Goal: Task Accomplishment & Management: Manage account settings

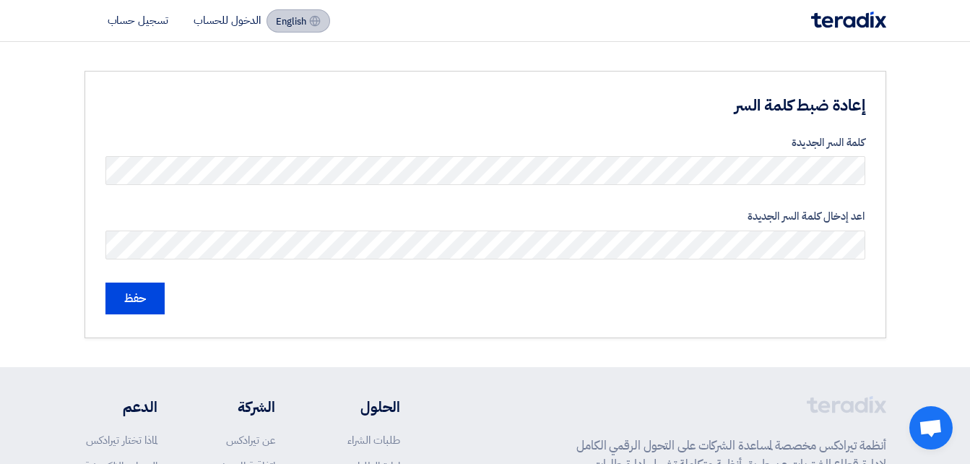
click at [292, 26] on span "English" at bounding box center [291, 22] width 30 height 10
type input "Submit"
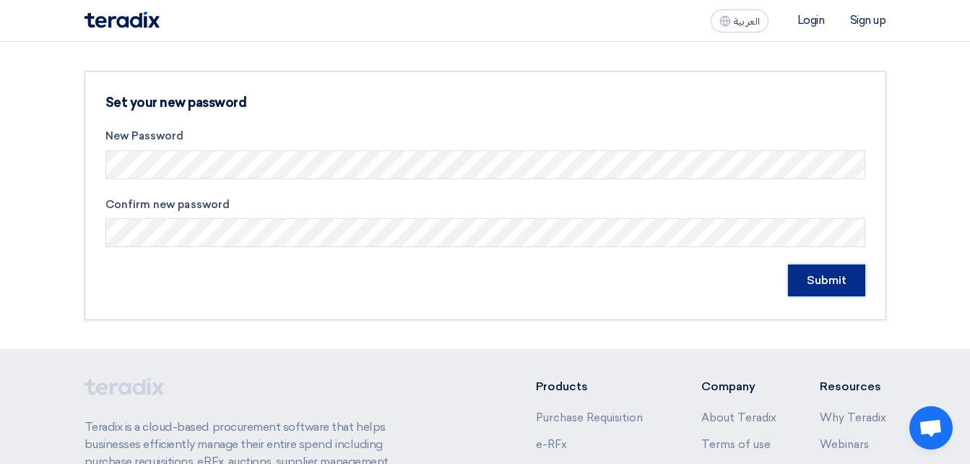
click at [842, 280] on input "Submit" at bounding box center [826, 280] width 77 height 32
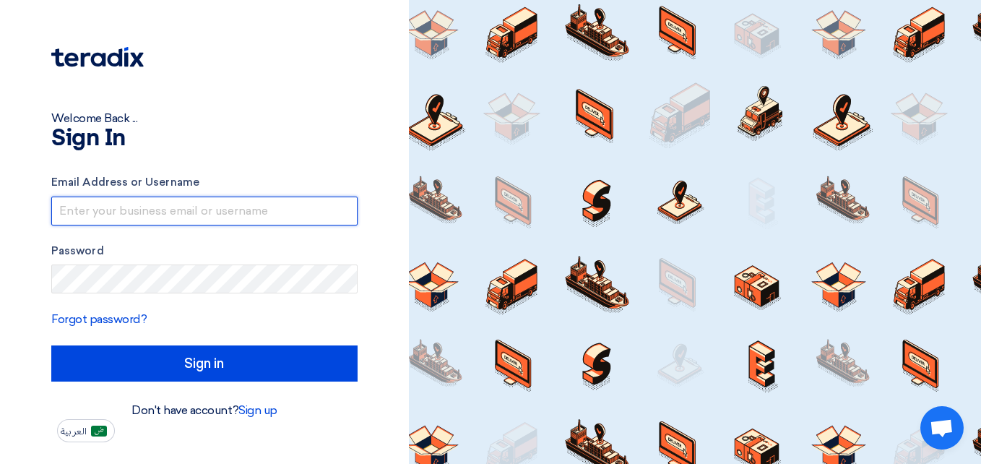
click at [130, 215] on input "text" at bounding box center [204, 211] width 306 height 29
type input "[EMAIL_ADDRESS][DOMAIN_NAME]"
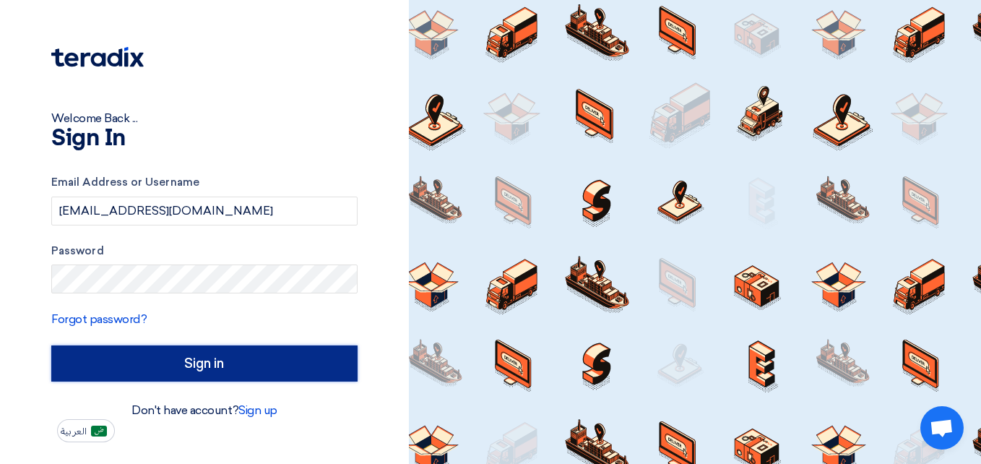
click at [265, 371] on input "Sign in" at bounding box center [204, 363] width 306 height 36
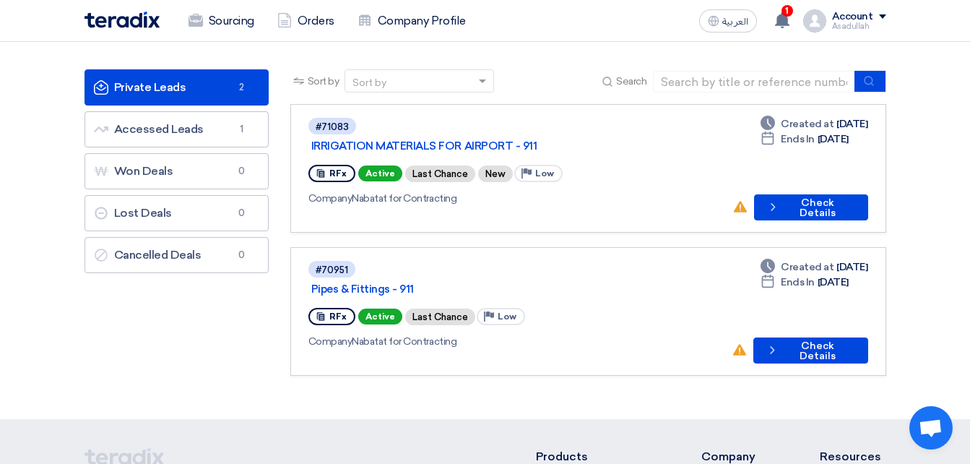
scroll to position [72, 0]
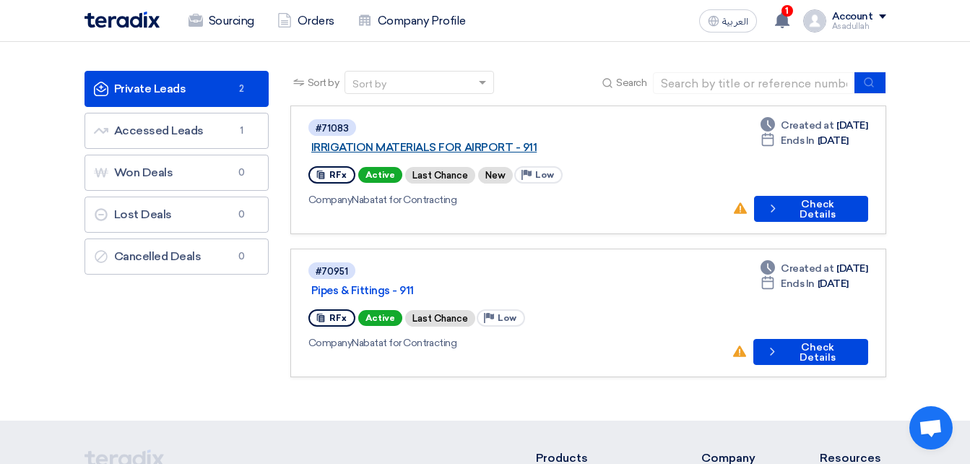
click at [496, 141] on link "IRRIGATION MATERIALS FOR AIRPORT - 911" at bounding box center [491, 147] width 361 height 13
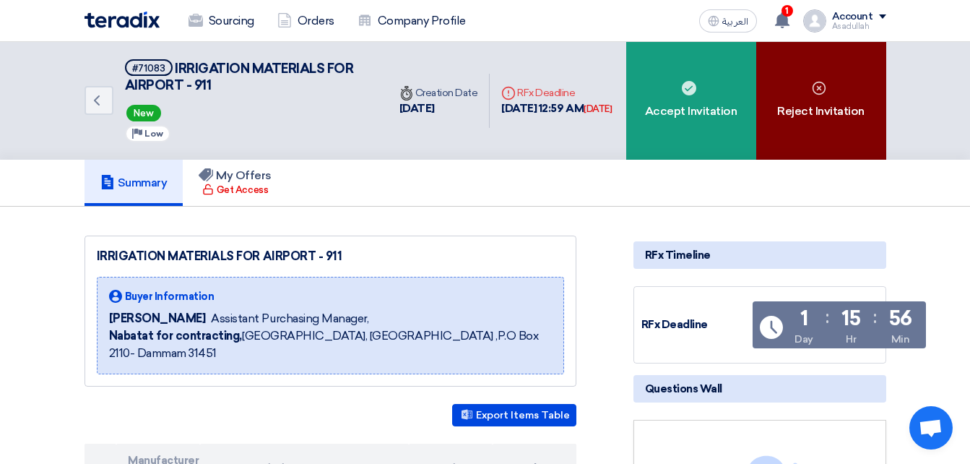
click at [850, 87] on div "Reject Invitation" at bounding box center [821, 101] width 130 height 118
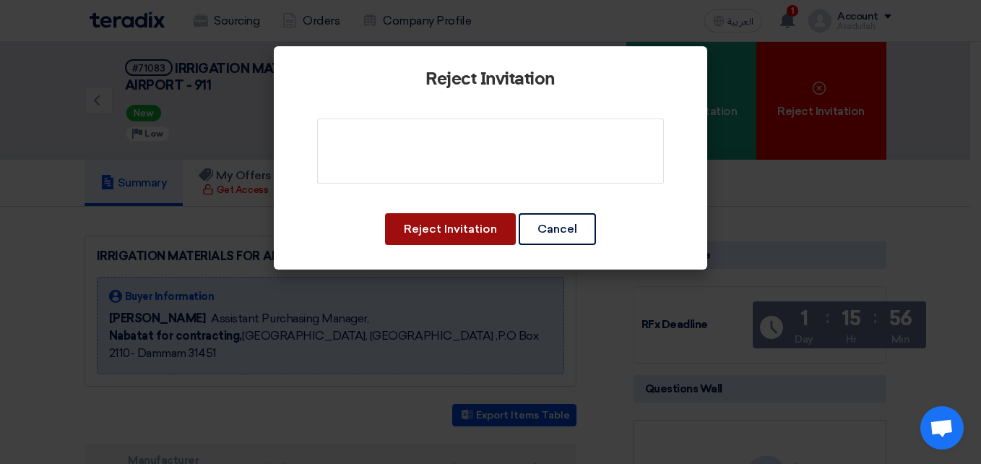
click at [452, 232] on button "Reject Invitation" at bounding box center [450, 229] width 131 height 32
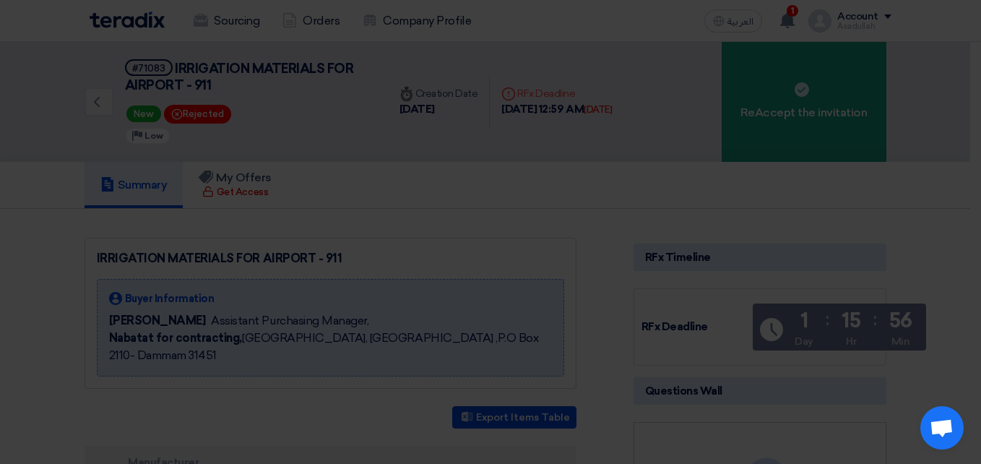
click at [479, 176] on div "Reject Invitation Reject Invitation Cancel" at bounding box center [490, 121] width 433 height 223
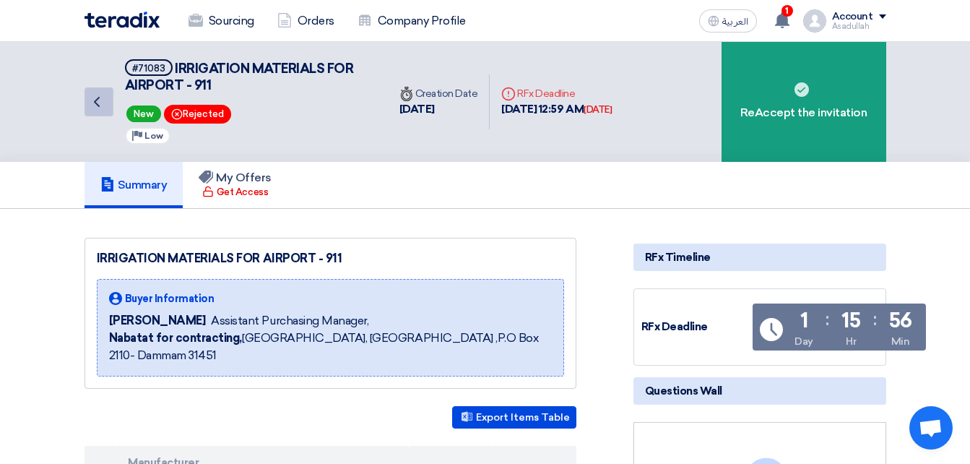
click at [93, 101] on icon "Back" at bounding box center [96, 101] width 17 height 17
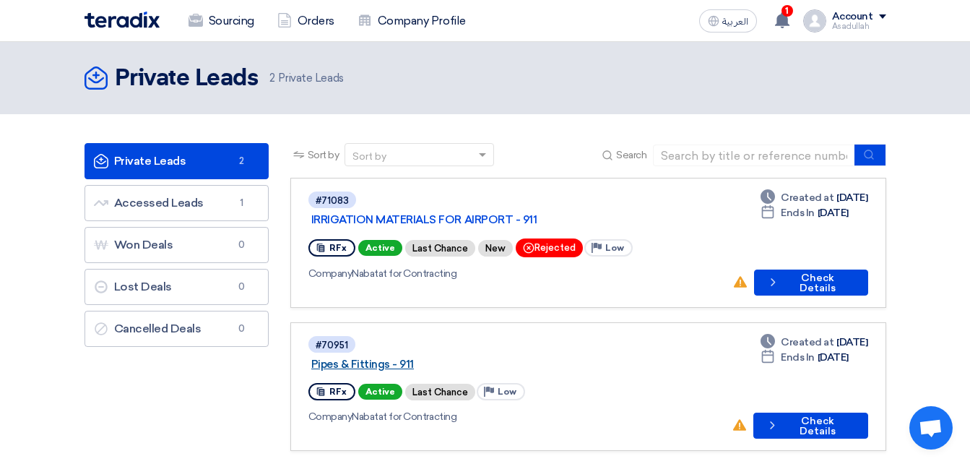
click at [444, 358] on link "Pipes & Fittings - 911" at bounding box center [491, 364] width 361 height 13
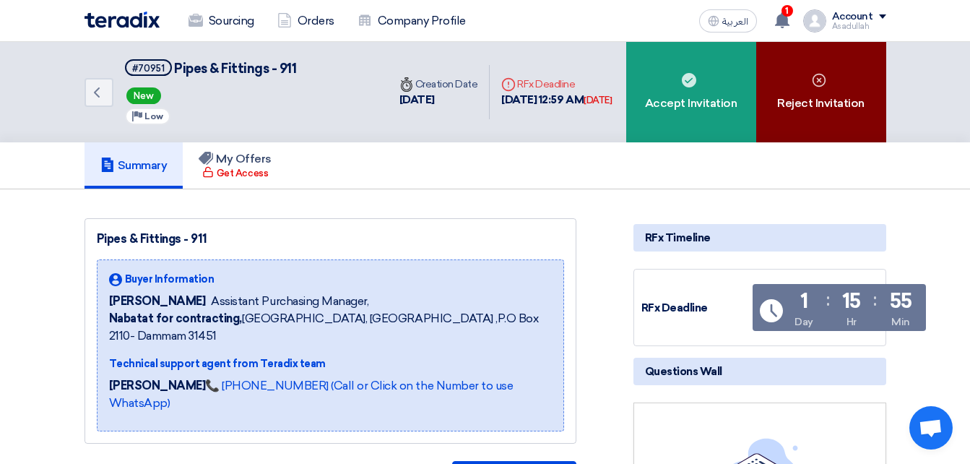
click at [832, 100] on div "Reject Invitation" at bounding box center [821, 92] width 130 height 100
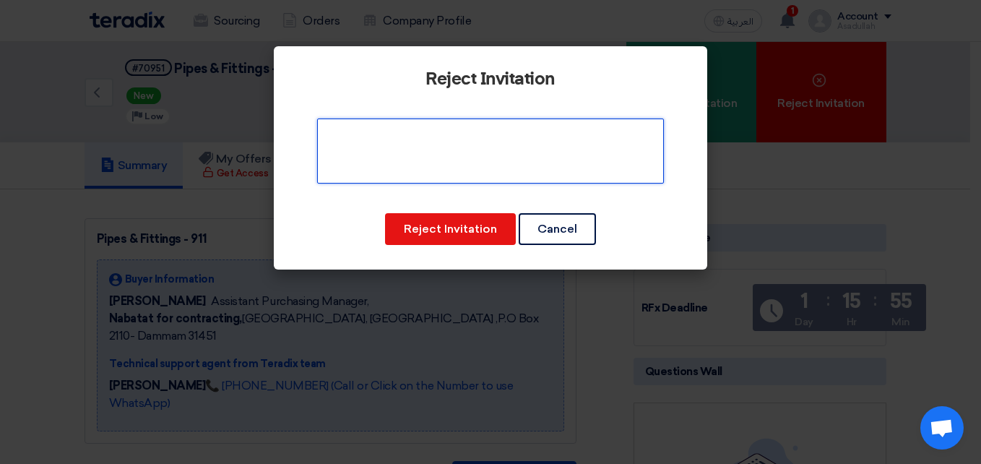
click at [457, 173] on textarea at bounding box center [490, 150] width 347 height 65
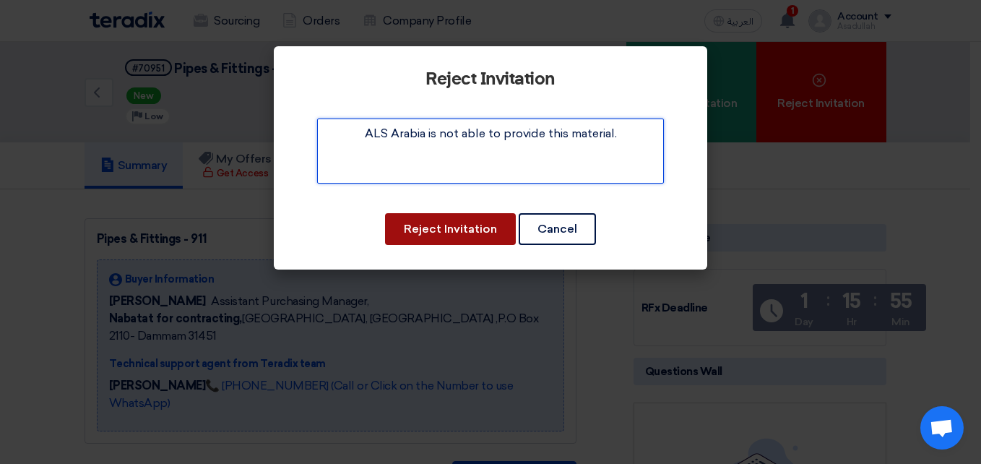
type textarea "ALS Arabia is not able to provide this material."
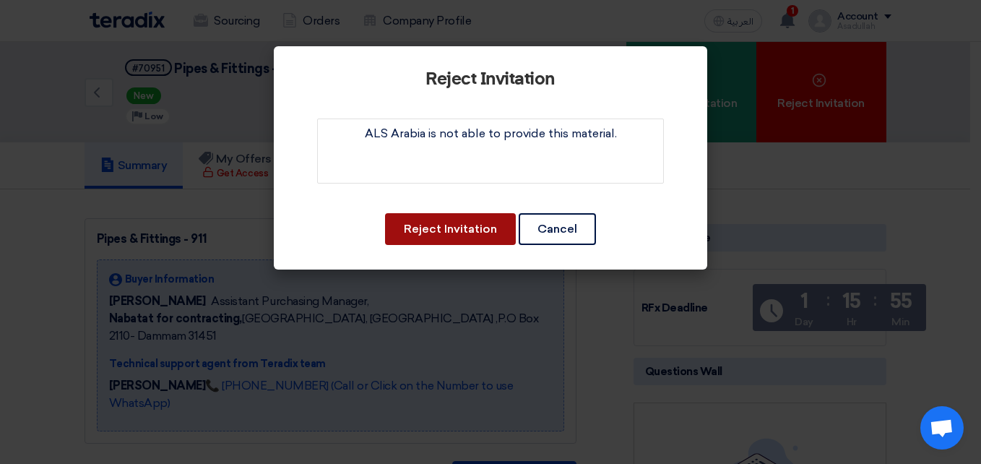
click at [444, 242] on button "Reject Invitation" at bounding box center [450, 229] width 131 height 32
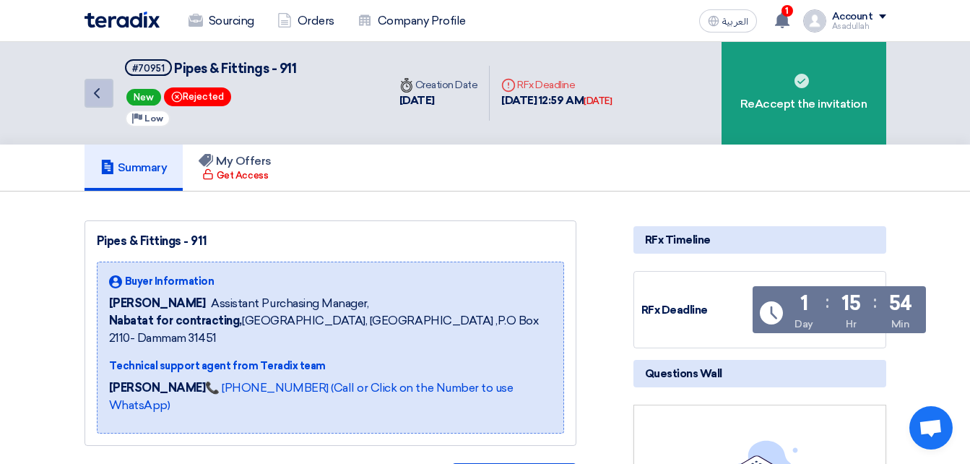
click at [103, 97] on icon "Back" at bounding box center [96, 93] width 17 height 17
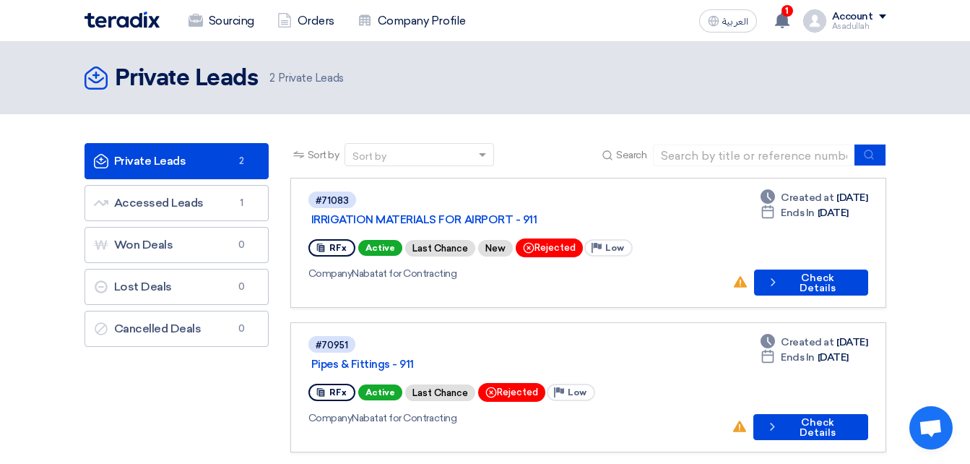
click at [932, 212] on section "Private Leads Private Leads 2 Accessed Leads Accessed Leads 1 Won Deals Won Dea…" at bounding box center [485, 304] width 970 height 381
click at [888, 19] on div "Sourcing Orders Company Profile العربية ع 1 New request received, check details…" at bounding box center [486, 20] width 824 height 41
click at [877, 21] on div "Account" at bounding box center [859, 17] width 54 height 12
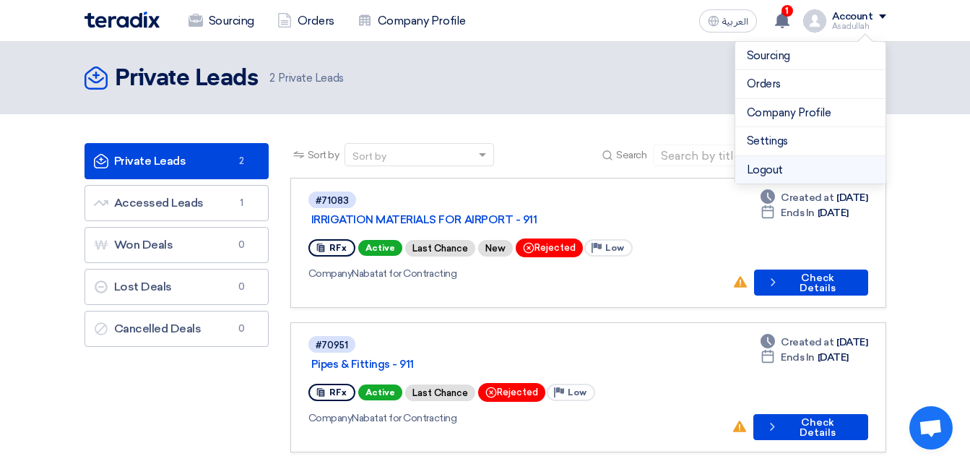
click at [785, 166] on li "Logout" at bounding box center [810, 170] width 150 height 28
